Goal: Information Seeking & Learning: Learn about a topic

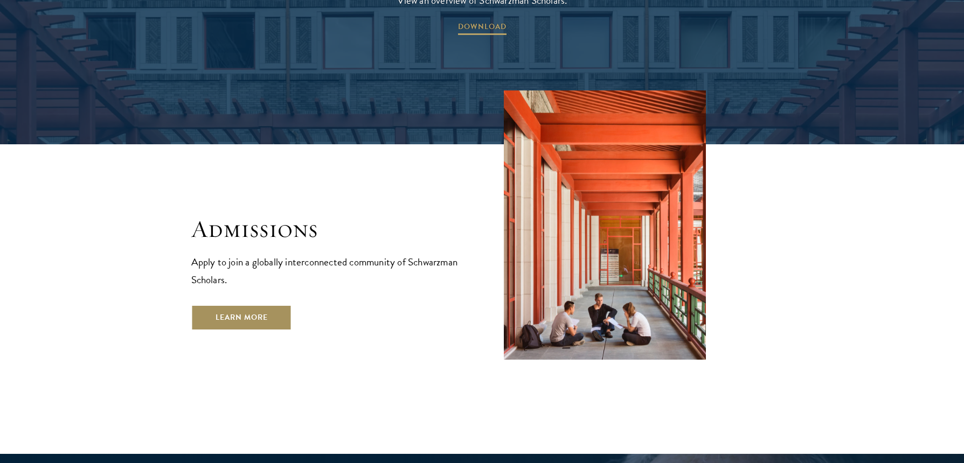
scroll to position [1728, 0]
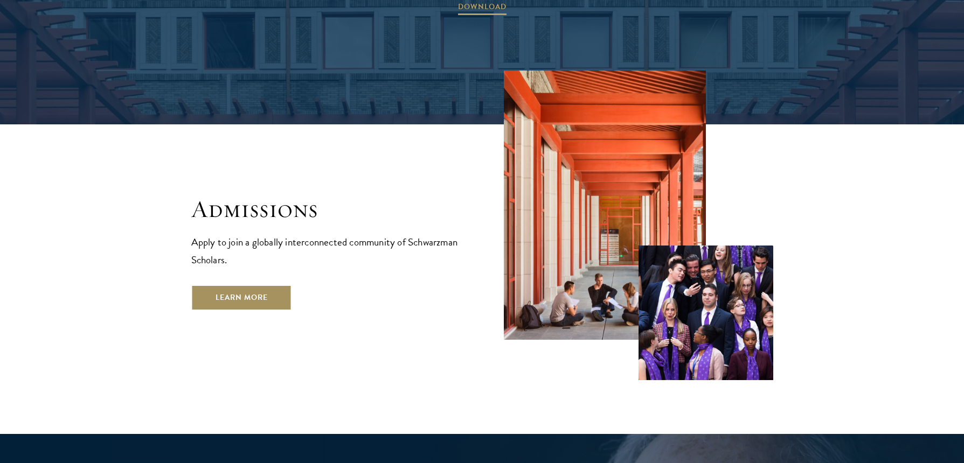
click at [256, 285] on link "Learn More" at bounding box center [241, 298] width 101 height 26
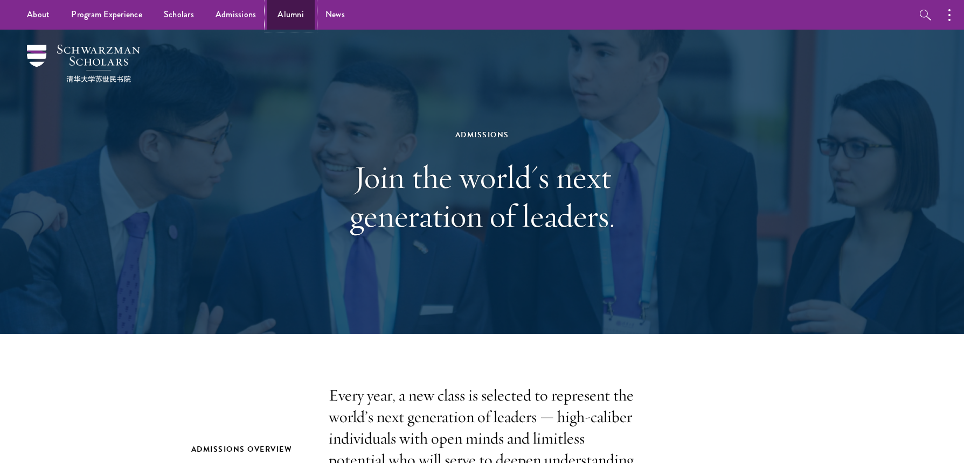
click at [276, 11] on link "Alumni" at bounding box center [291, 15] width 48 height 30
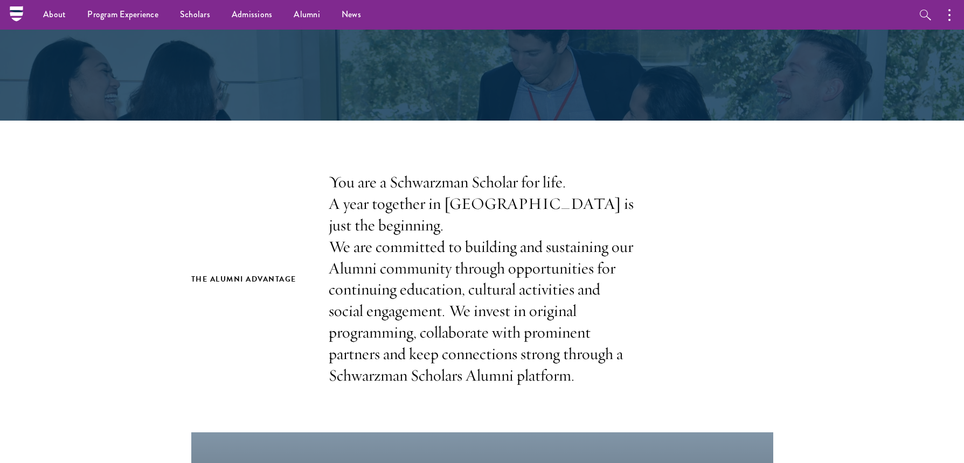
scroll to position [122, 0]
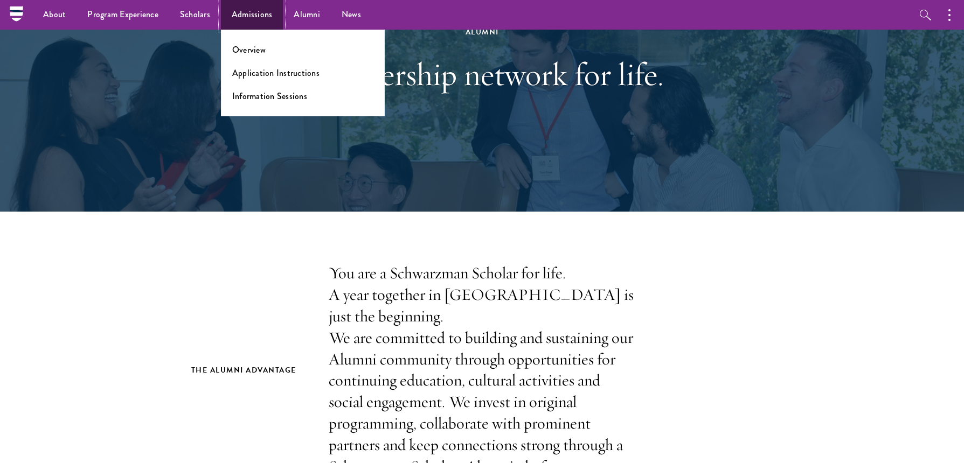
click at [236, 12] on link "Admissions" at bounding box center [252, 15] width 62 height 30
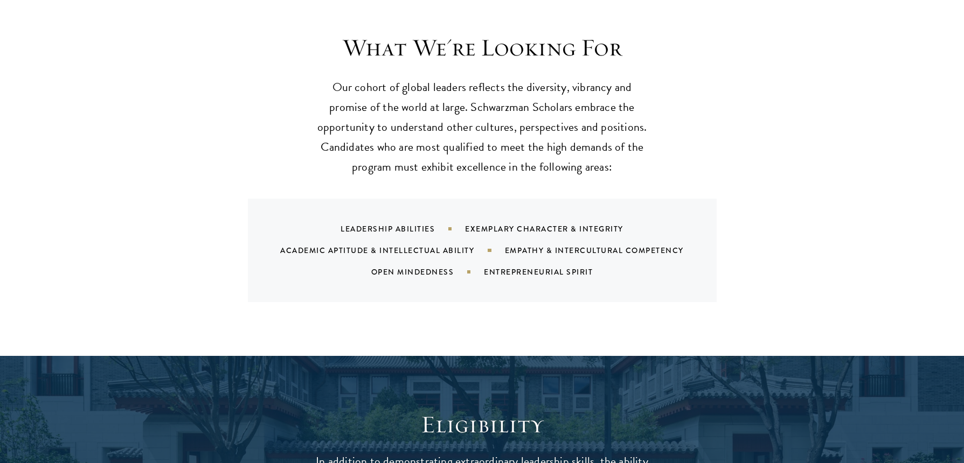
scroll to position [1038, 0]
